Goal: Task Accomplishment & Management: Manage account settings

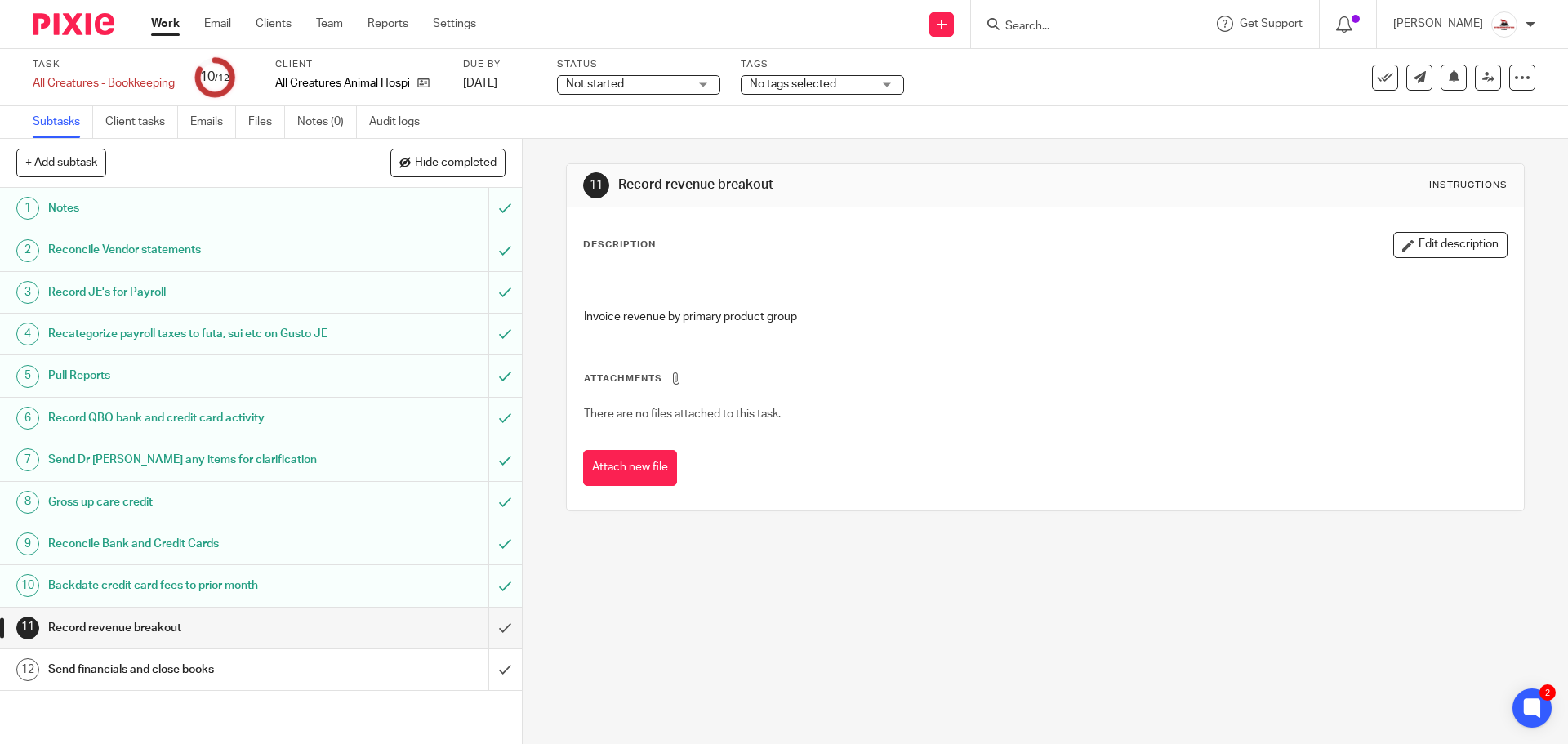
click at [165, 26] on link "Work" at bounding box center [165, 24] width 29 height 17
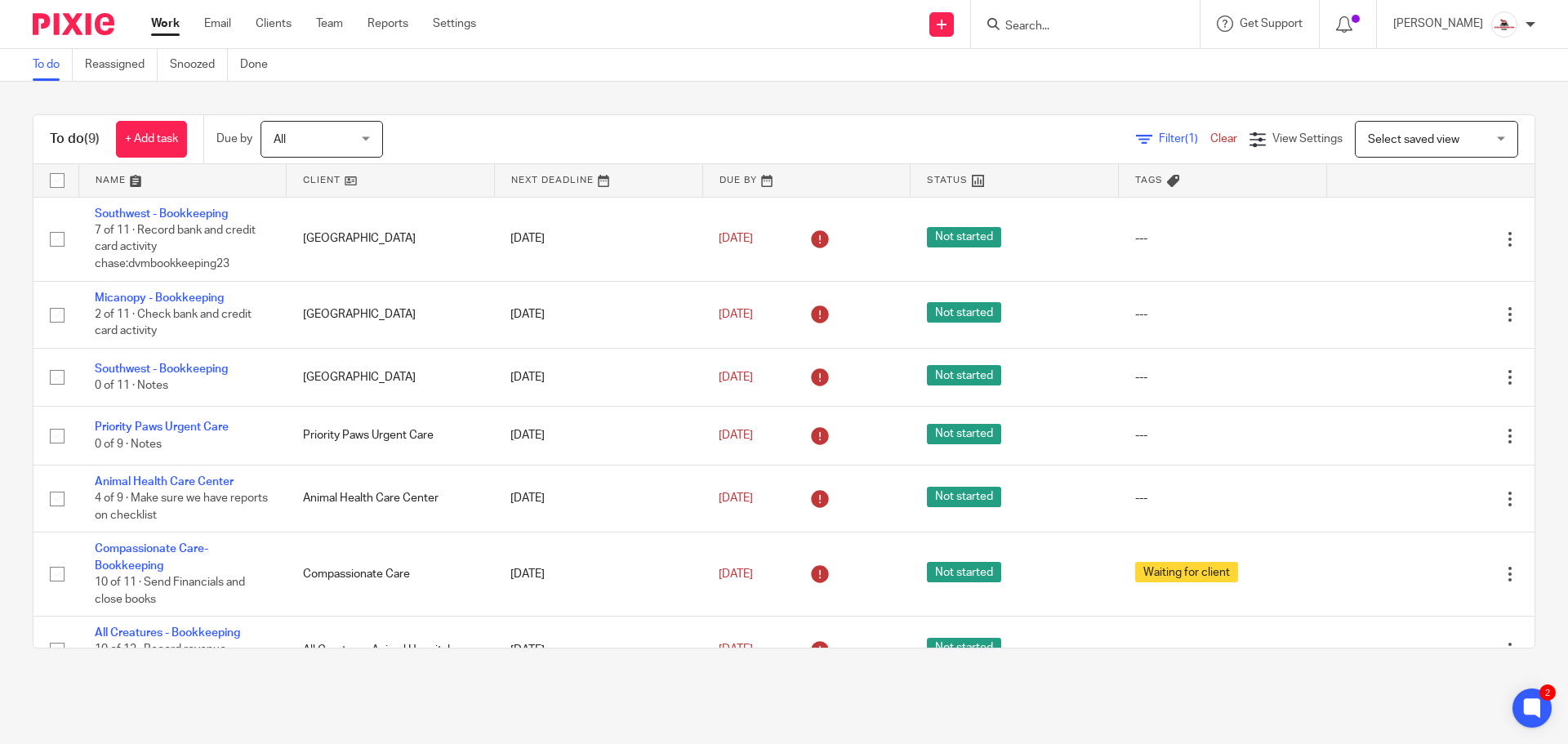
click at [320, 176] on link at bounding box center [390, 180] width 208 height 32
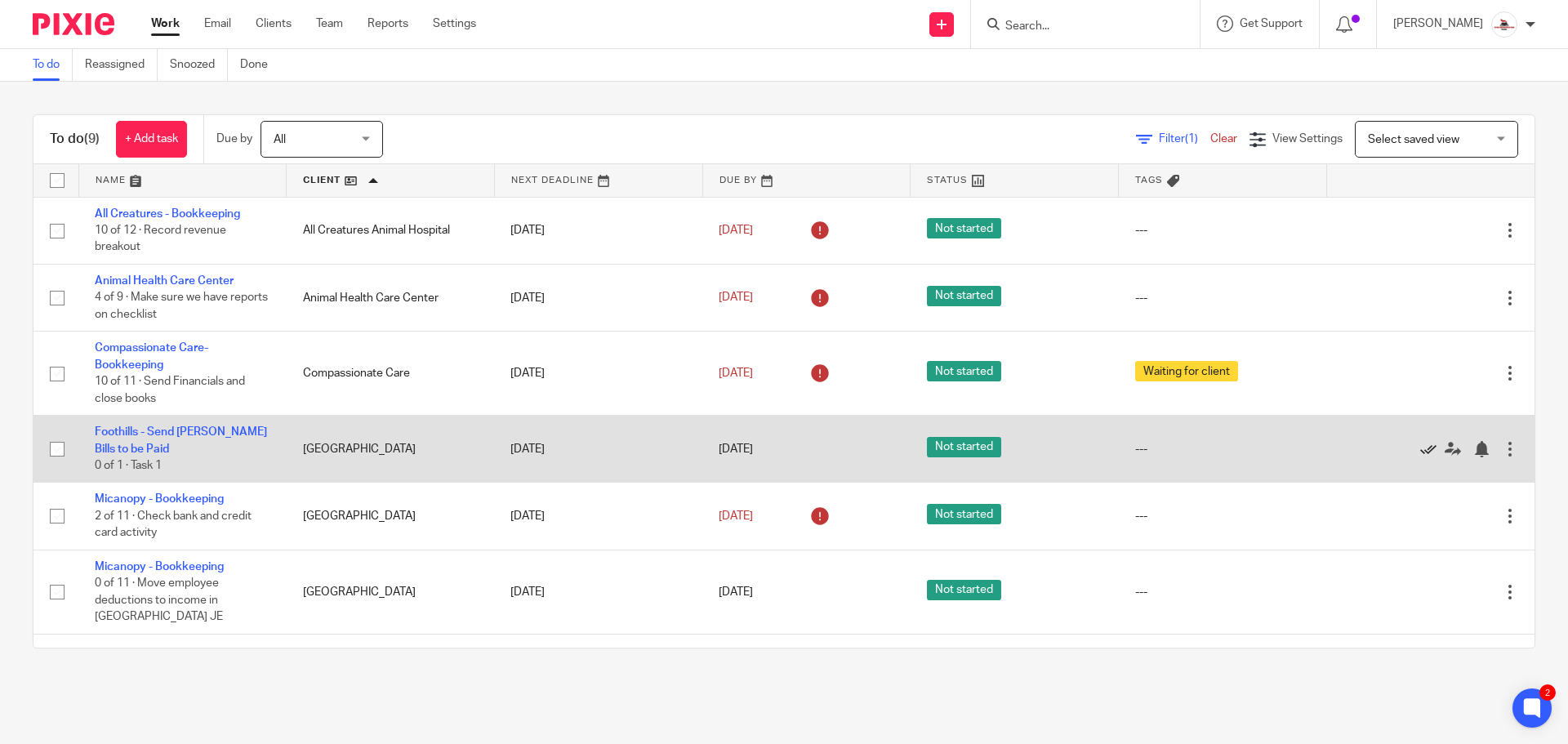
click at [1420, 446] on icon at bounding box center [1428, 449] width 17 height 17
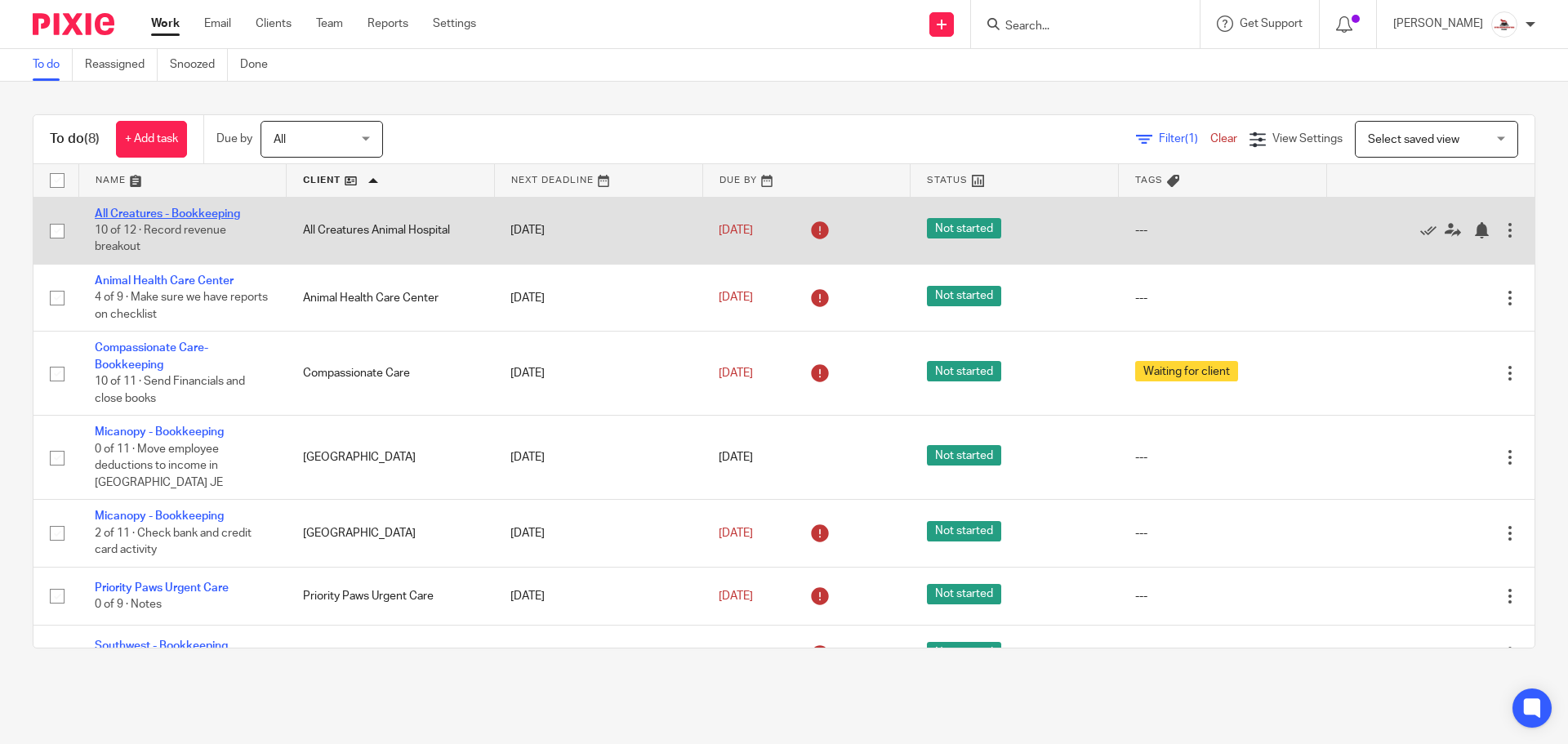
click at [175, 216] on link "All Creatures - Bookkeeping" at bounding box center [167, 213] width 146 height 11
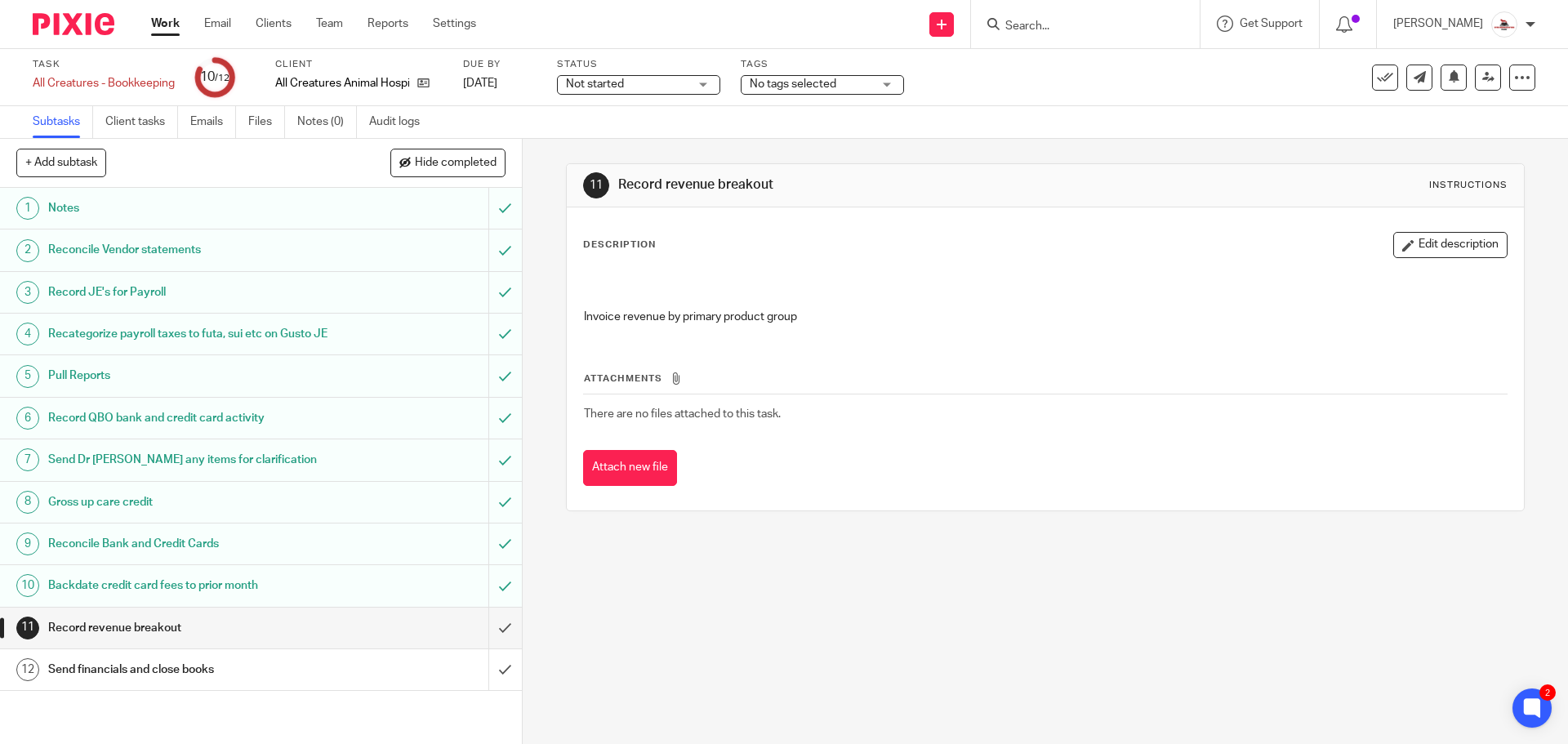
click at [310, 515] on h1 "Gross up care credit" at bounding box center [189, 503] width 282 height 25
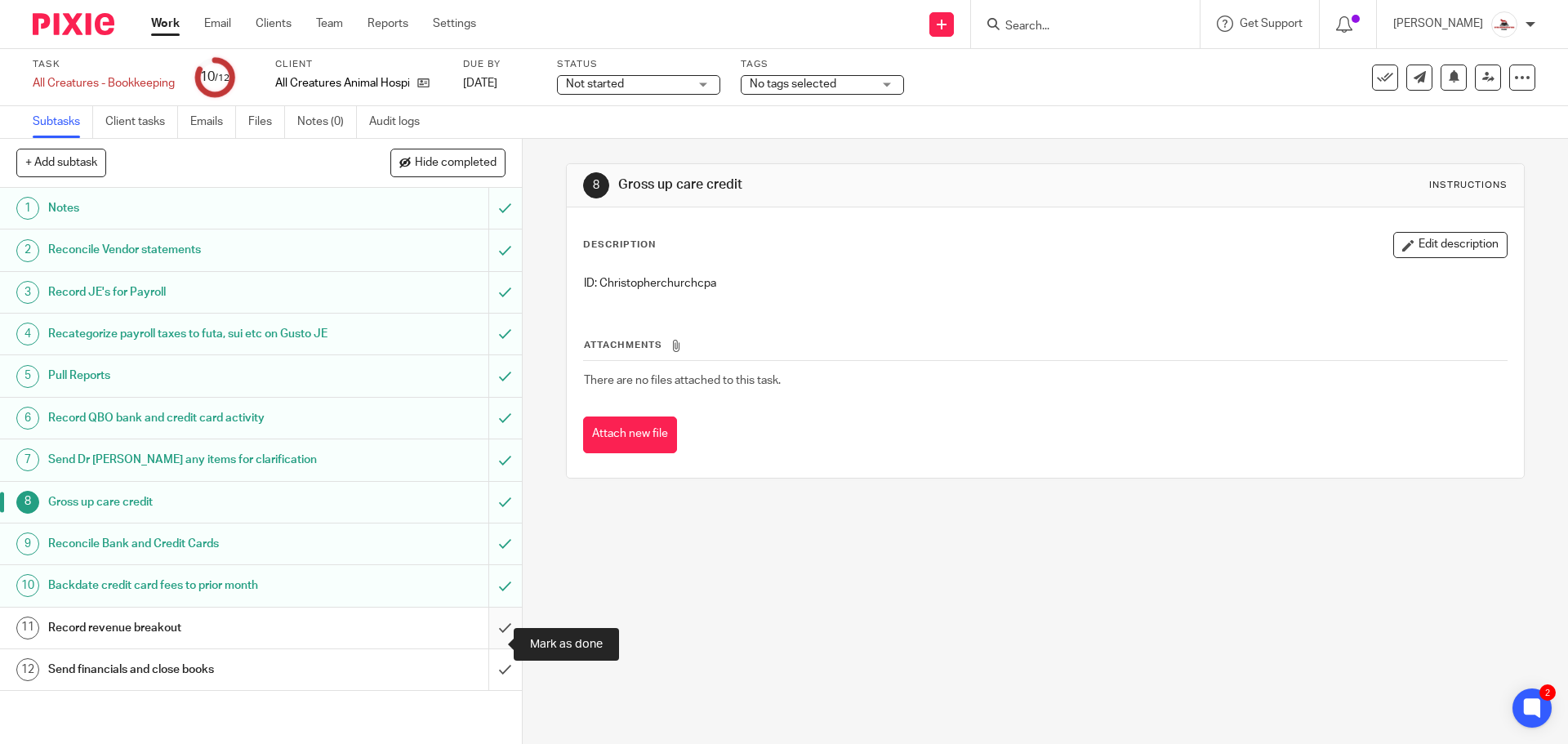
click at [498, 648] on input "submit" at bounding box center [260, 628] width 522 height 41
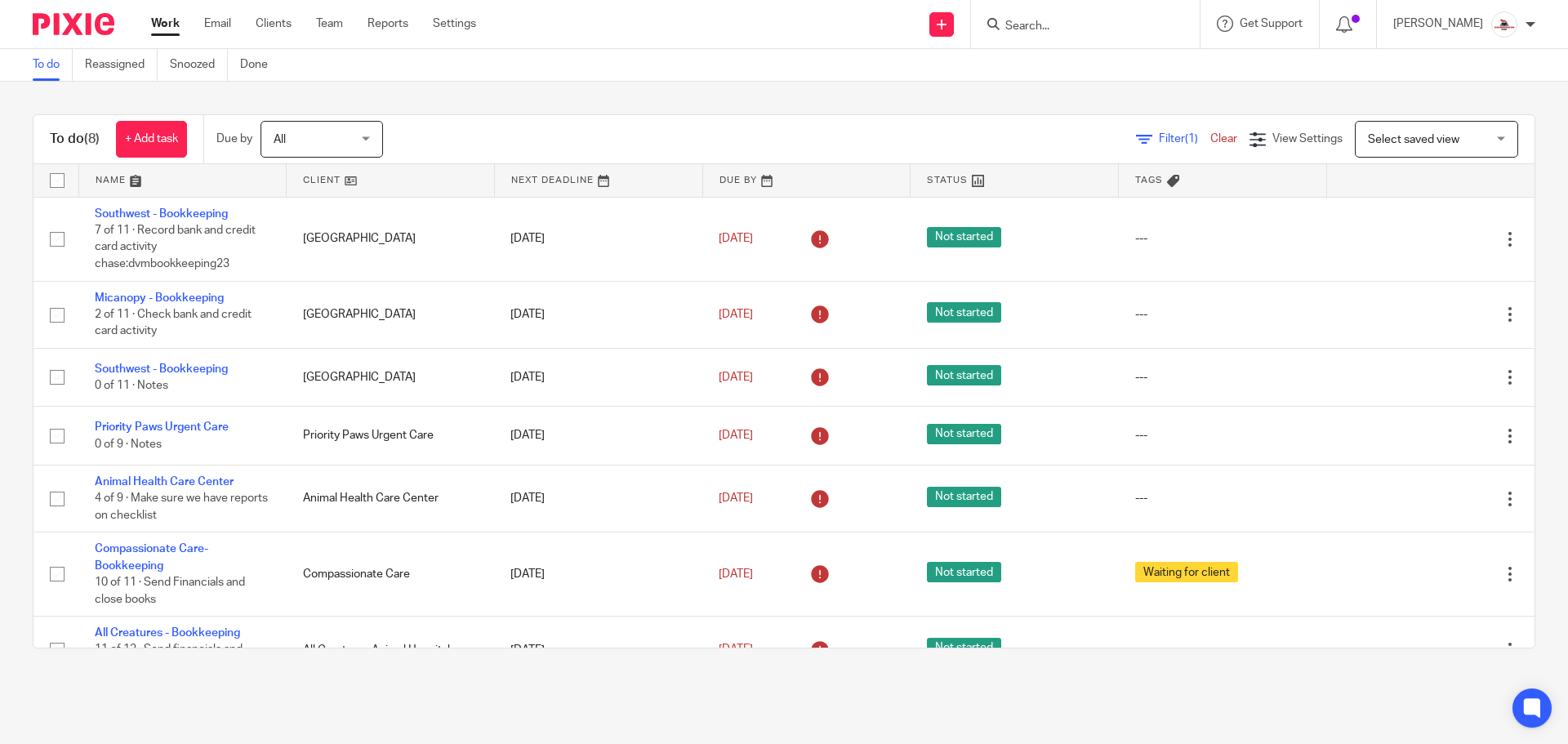
click at [322, 180] on link at bounding box center [390, 180] width 208 height 32
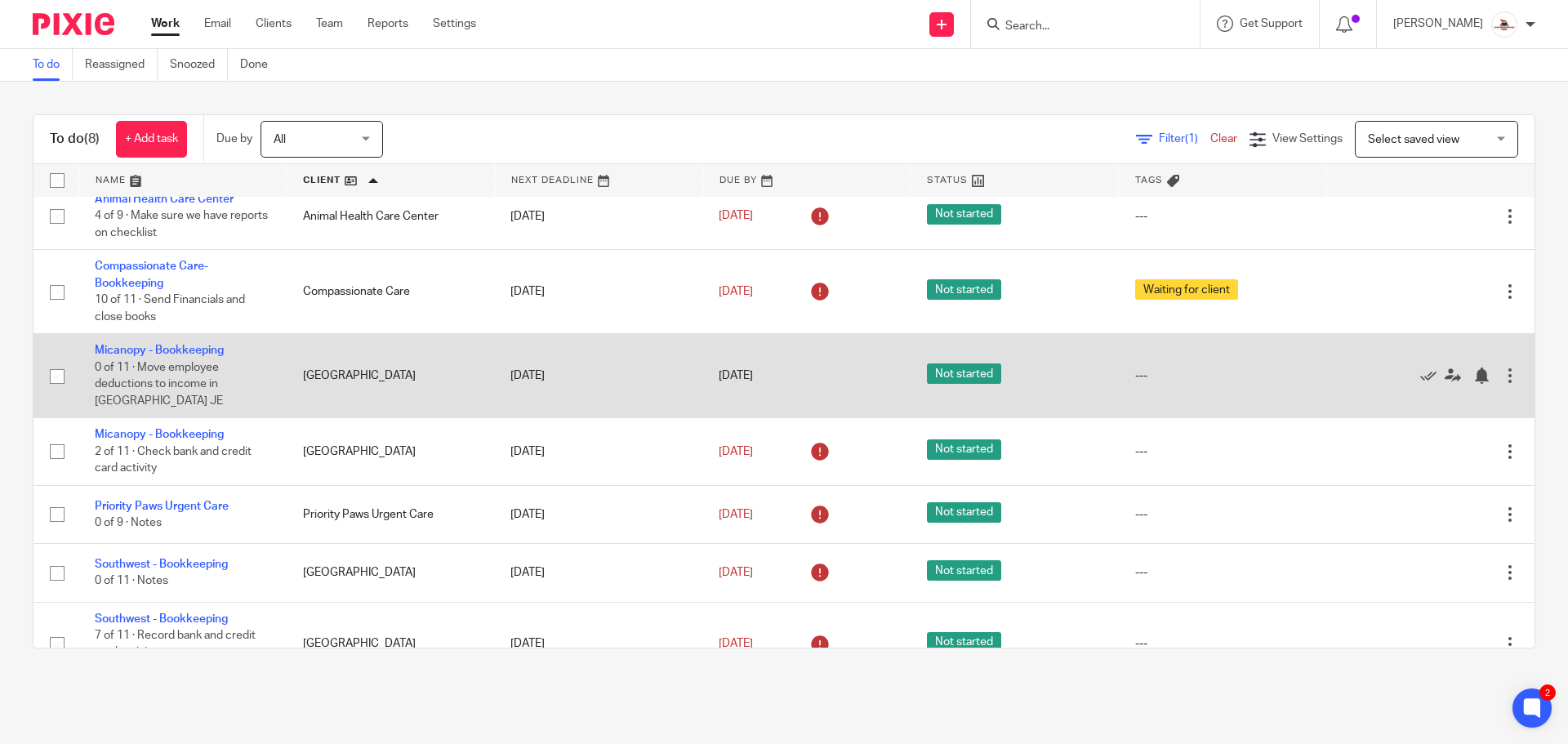
scroll to position [120, 0]
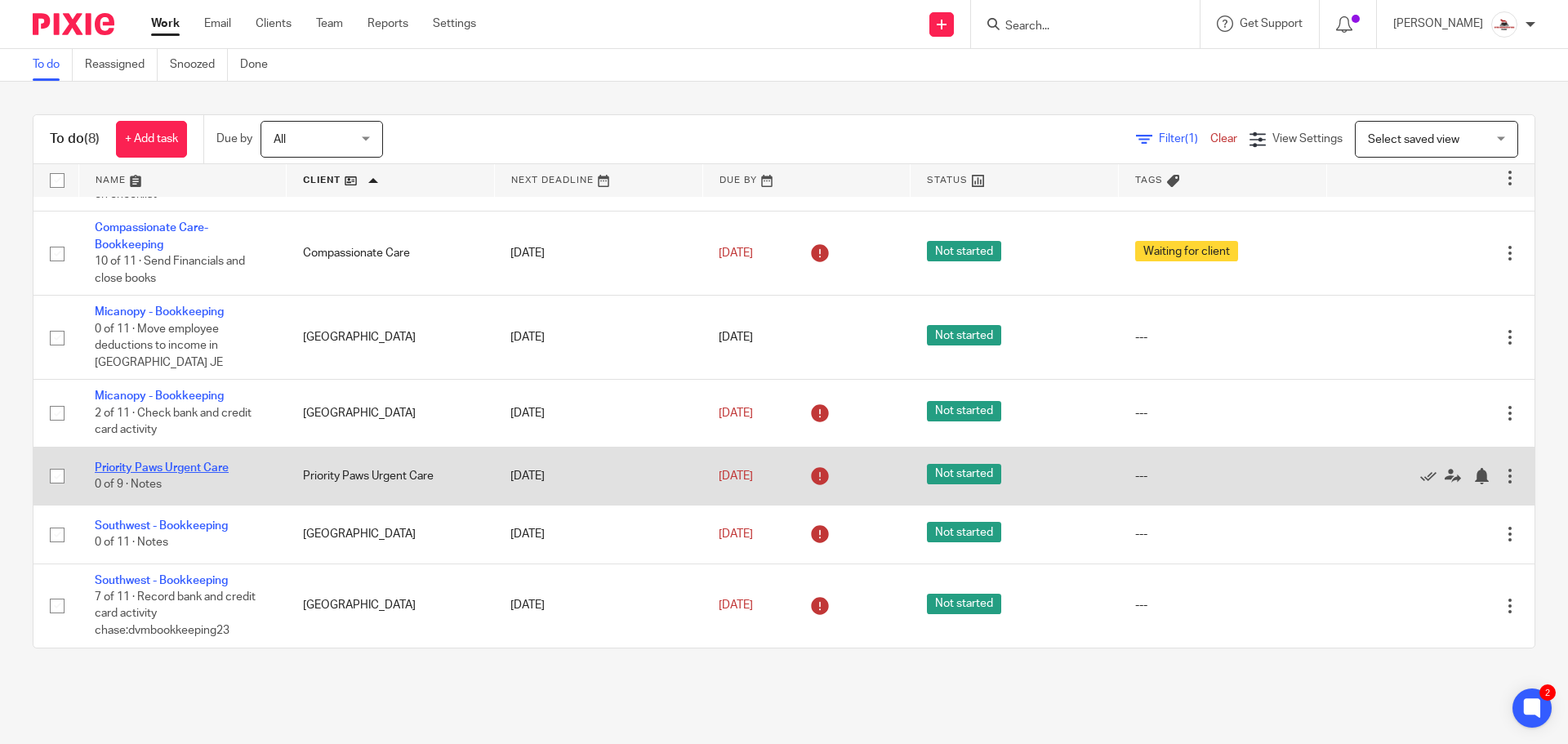
click at [146, 468] on link "Priority Paws Urgent Care" at bounding box center [161, 468] width 134 height 11
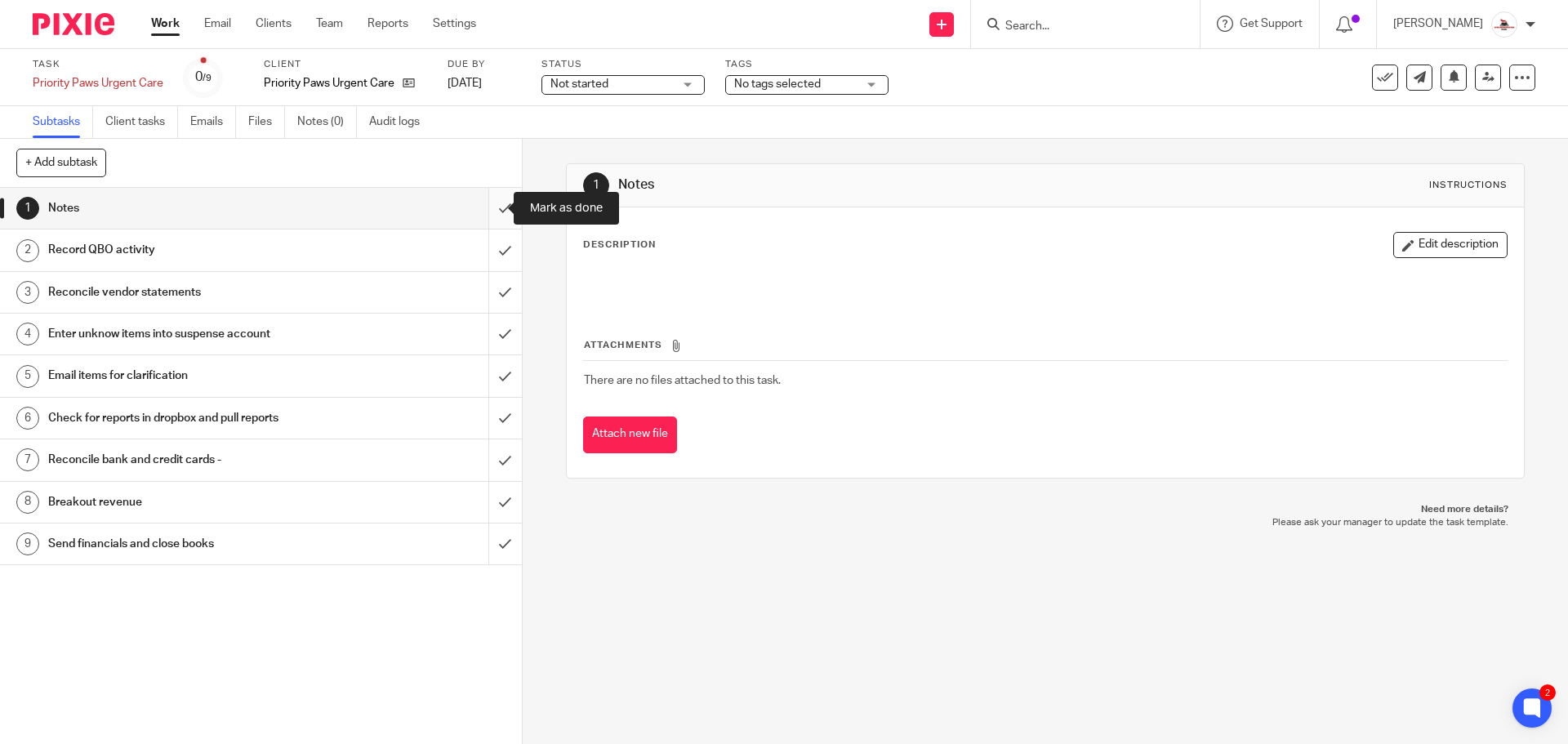
click at [491, 212] on input "submit" at bounding box center [260, 208] width 522 height 41
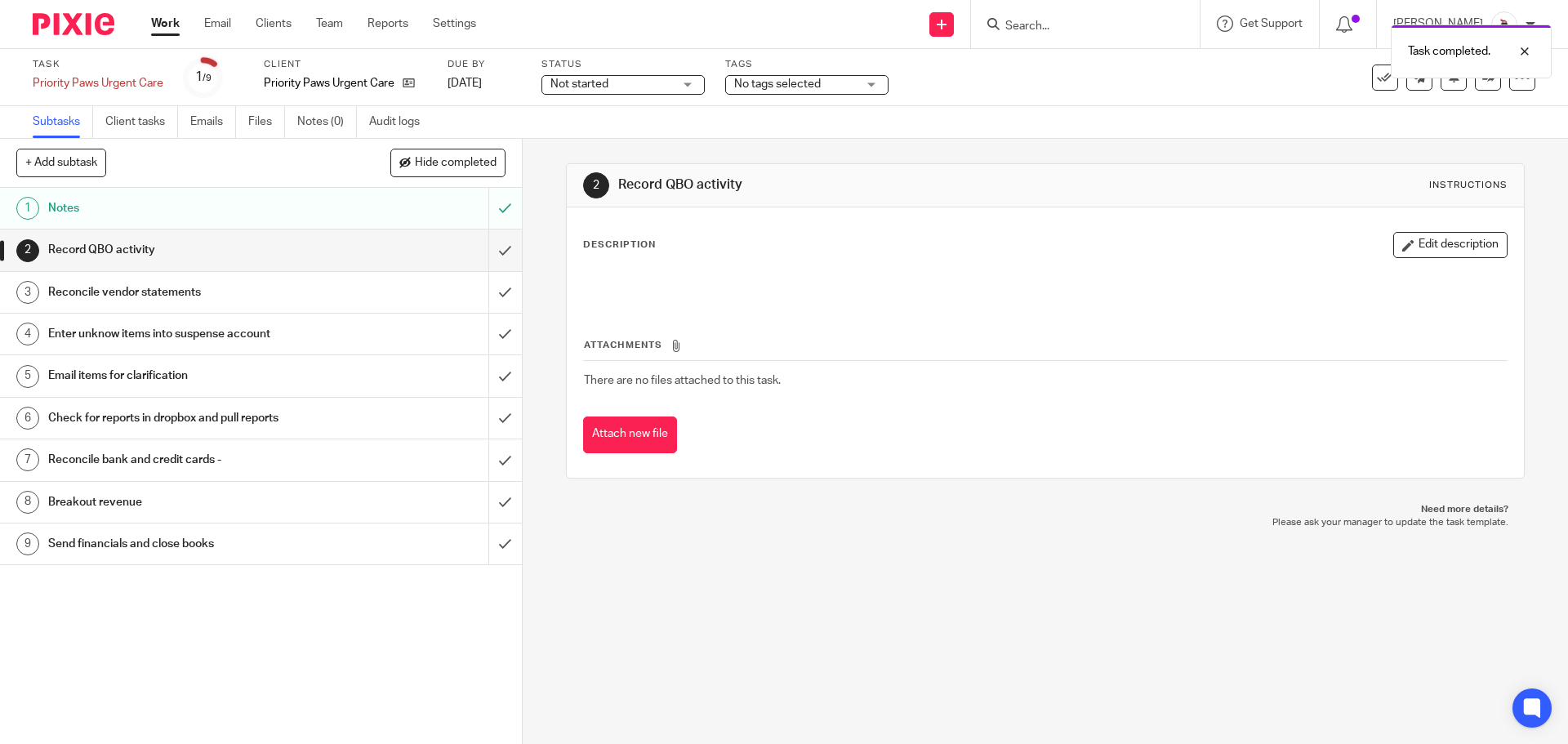
click at [358, 294] on div "Reconcile vendor statements" at bounding box center [260, 292] width 424 height 25
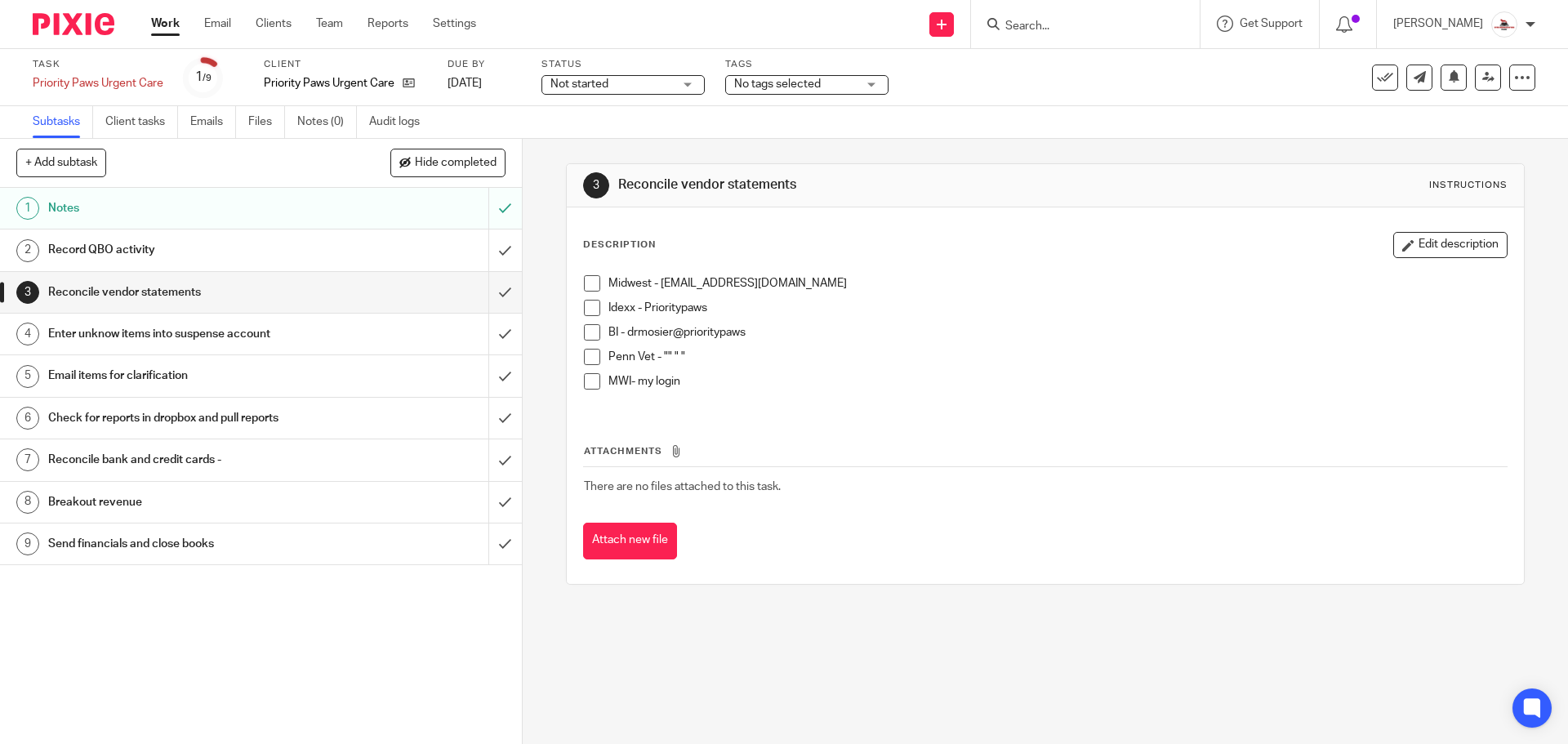
click at [344, 261] on div "Record QBO activity" at bounding box center [260, 250] width 424 height 25
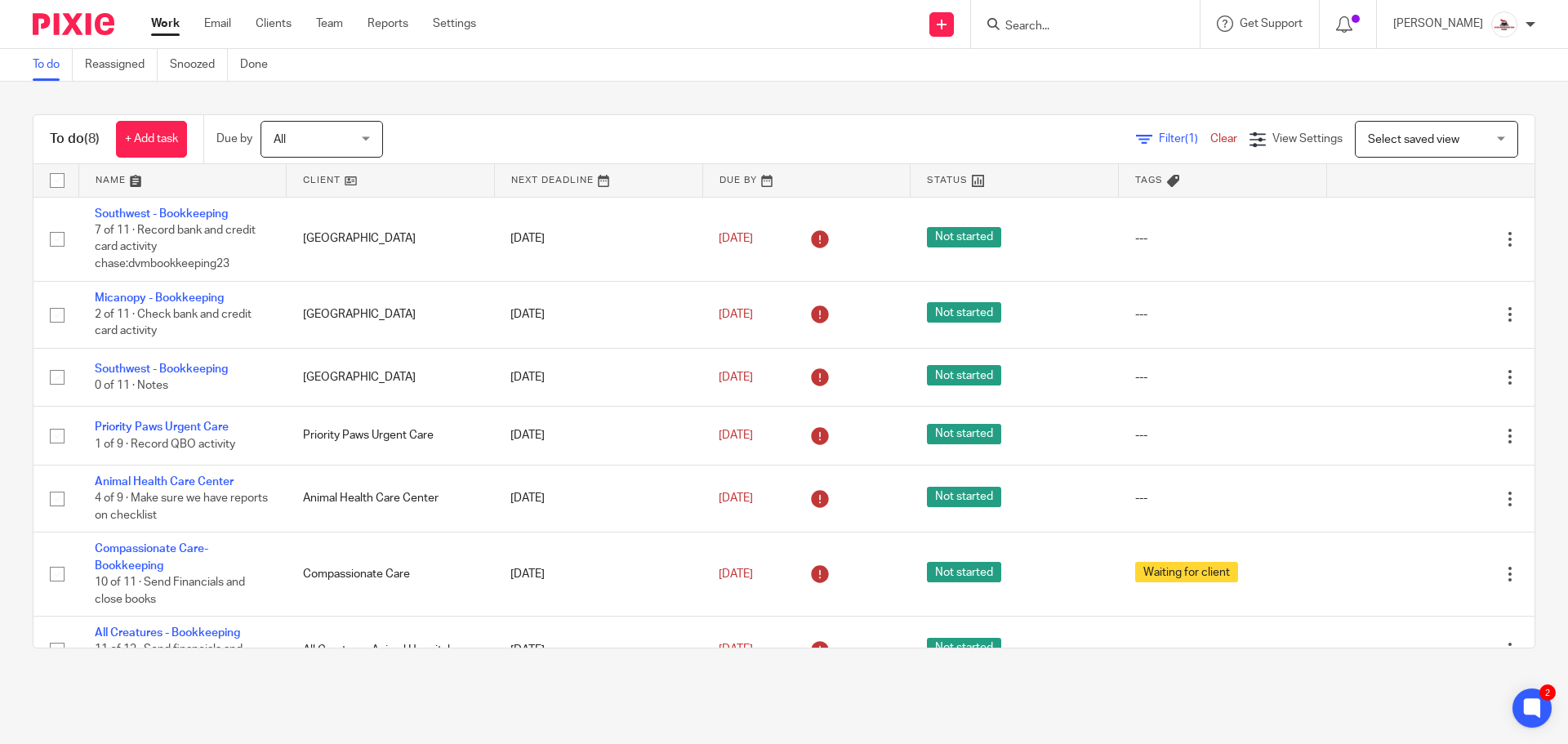
click at [310, 184] on link at bounding box center [390, 180] width 208 height 32
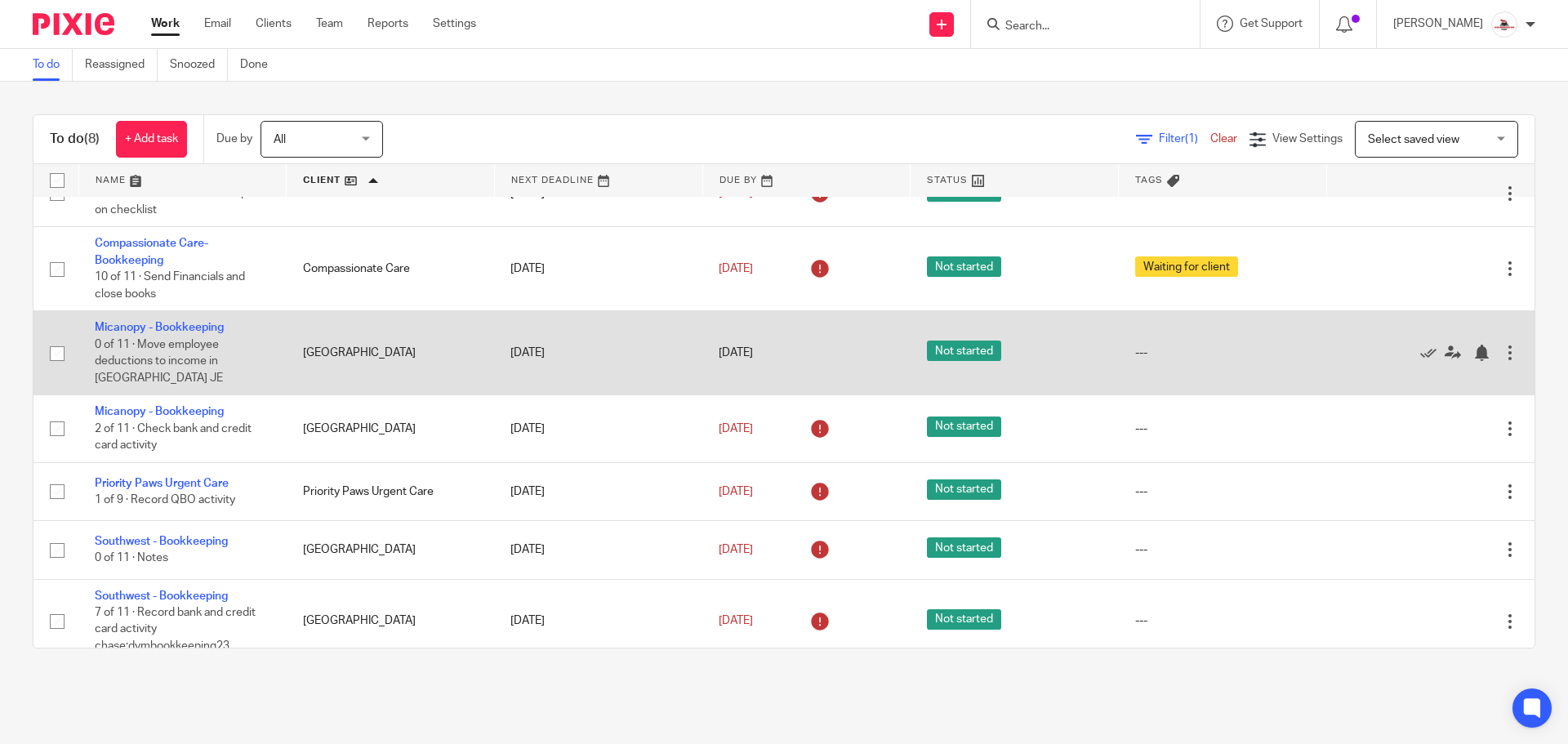
scroll to position [120, 0]
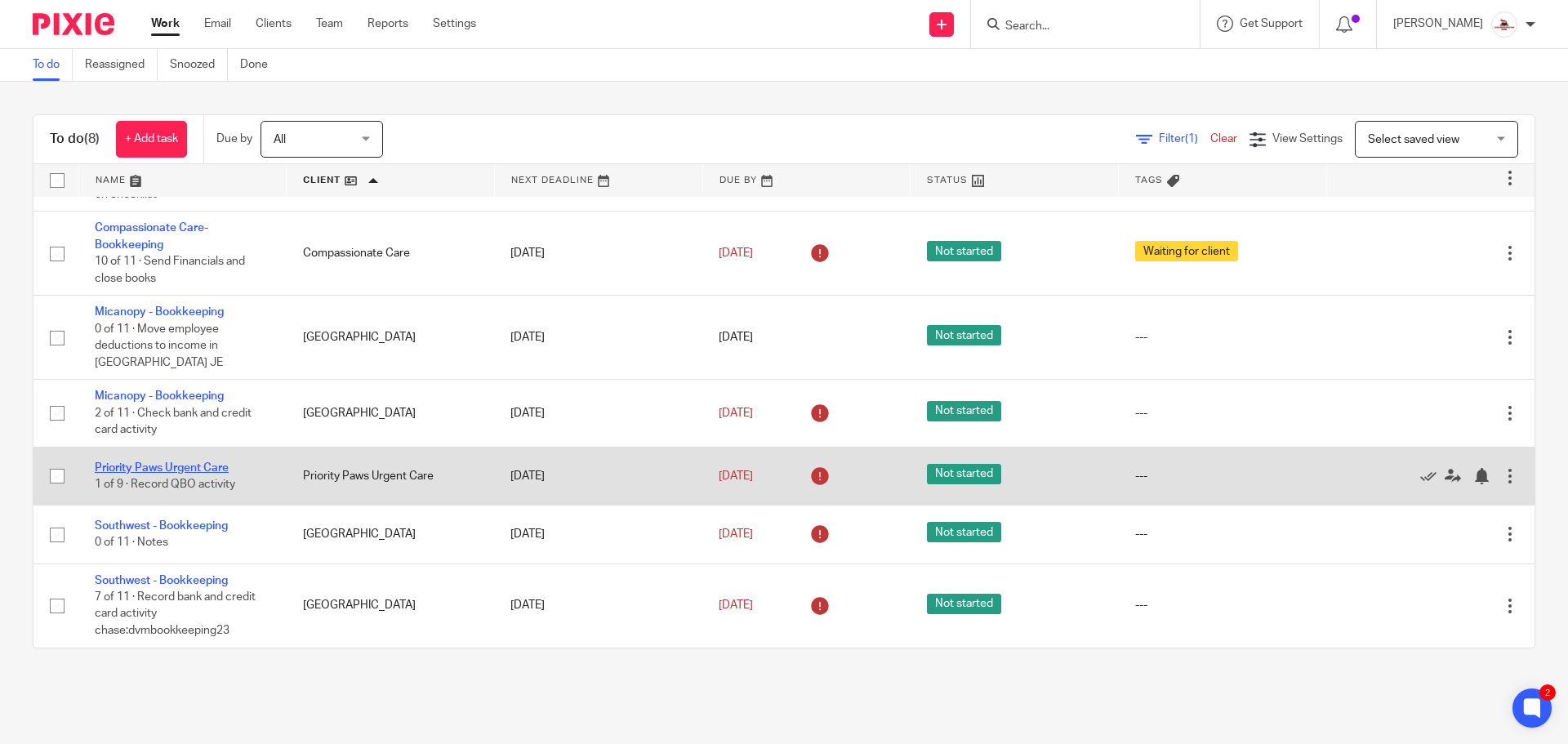
click at [184, 465] on link "Priority Paws Urgent Care" at bounding box center [161, 468] width 134 height 11
